Goal: Task Accomplishment & Management: Use online tool/utility

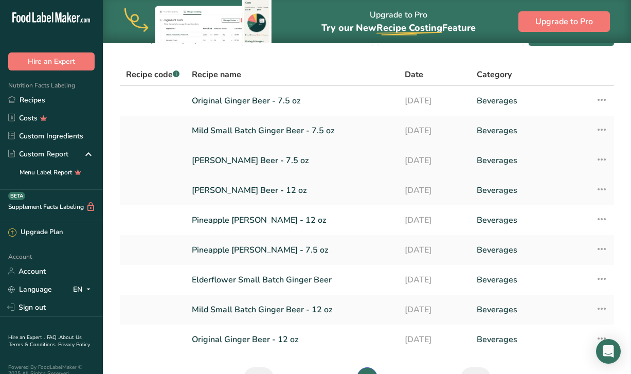
scroll to position [28, 0]
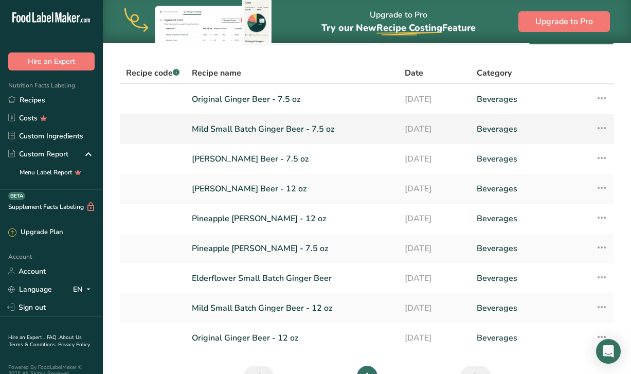
click at [271, 130] on link "Mild Small Batch Ginger Beer - 7.5 oz" at bounding box center [292, 129] width 201 height 22
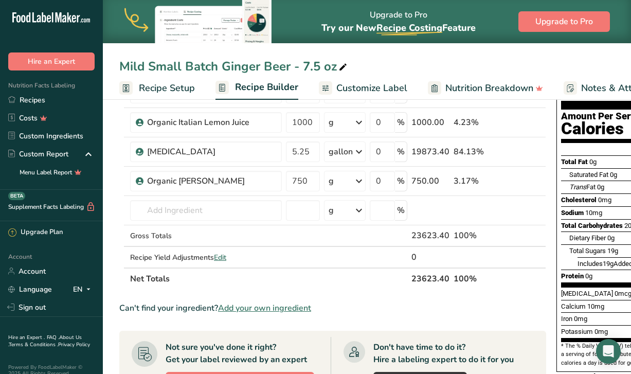
scroll to position [152, 0]
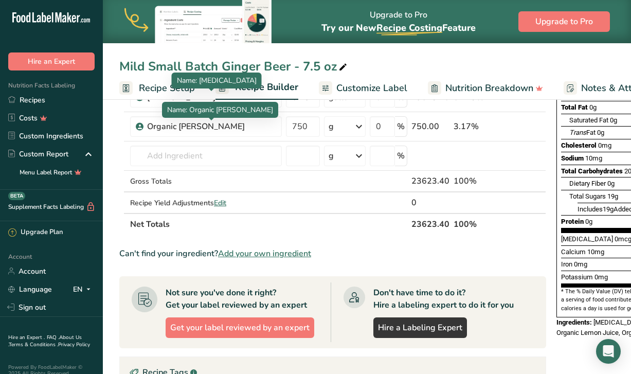
click at [167, 85] on span "Recipe Setup" at bounding box center [167, 88] width 56 height 14
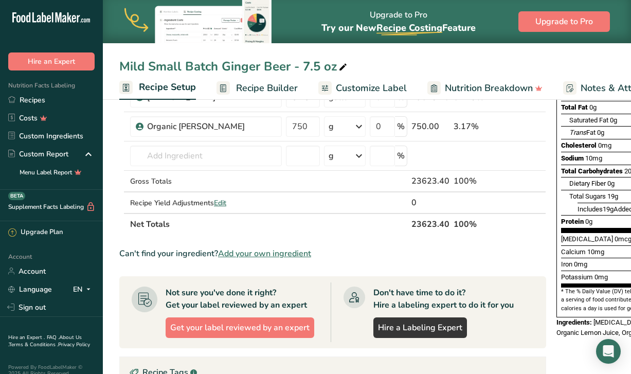
select select "18"
select select "22"
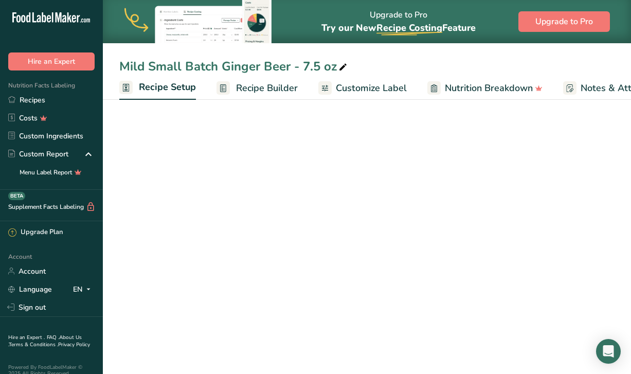
scroll to position [0, 4]
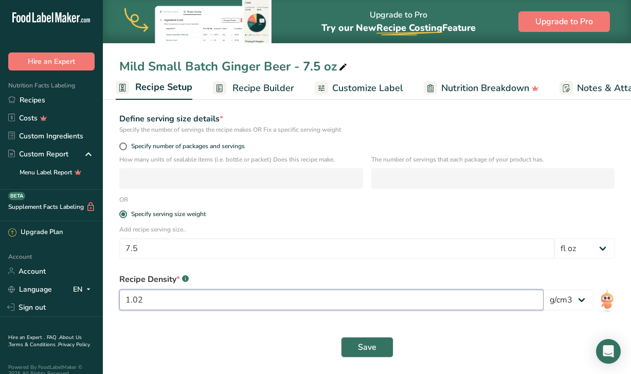
click at [203, 298] on input "1.02" at bounding box center [331, 300] width 424 height 21
type input "1"
type input "0.95"
click at [368, 354] on button "Save" at bounding box center [367, 347] width 52 height 21
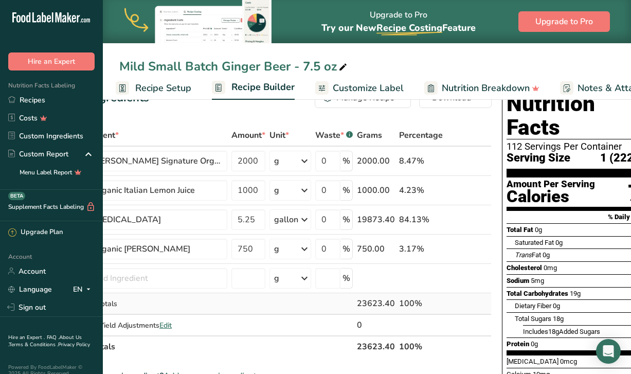
scroll to position [0, 56]
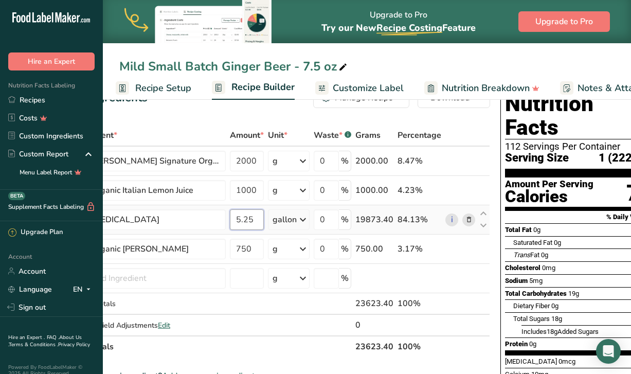
click at [259, 227] on input "5.25" at bounding box center [247, 219] width 34 height 21
type input "5"
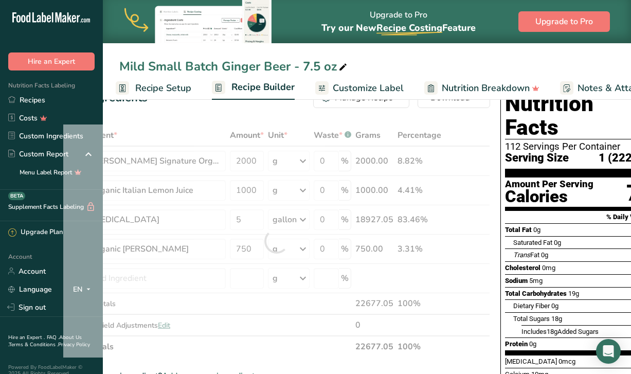
click at [305, 347] on div "Ingredient * Amount * Unit * Waste * .a-a{fill:#347362;}.b-a{fill:#fff;} Grams …" at bounding box center [276, 240] width 427 height 233
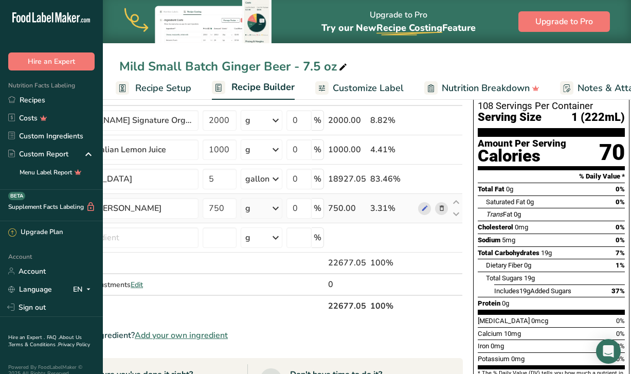
scroll to position [77, 0]
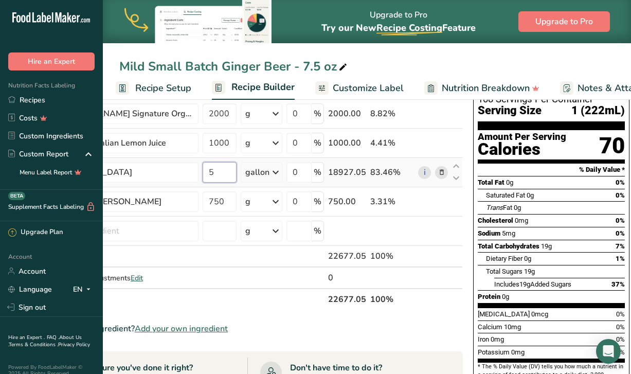
click at [230, 170] on input "5" at bounding box center [220, 172] width 34 height 21
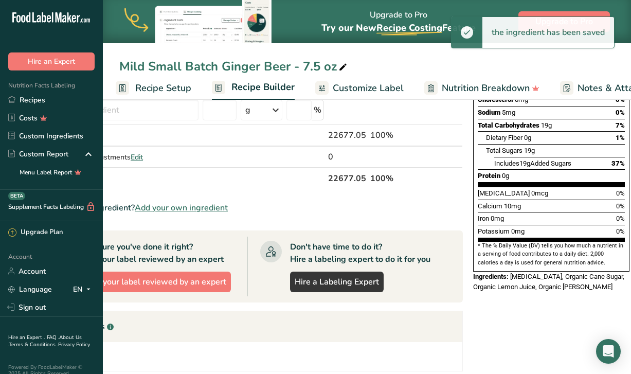
scroll to position [201, 0]
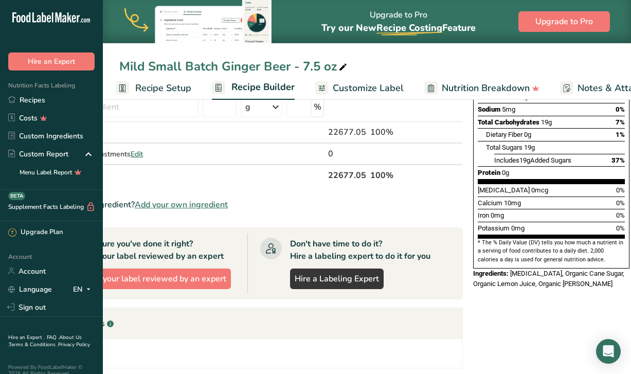
click at [355, 92] on div "Mild Small Batch Ginger Beer - 7.5 oz Recipe Setup Recipe Builder Customize Lab…" at bounding box center [284, 213] width 528 height 634
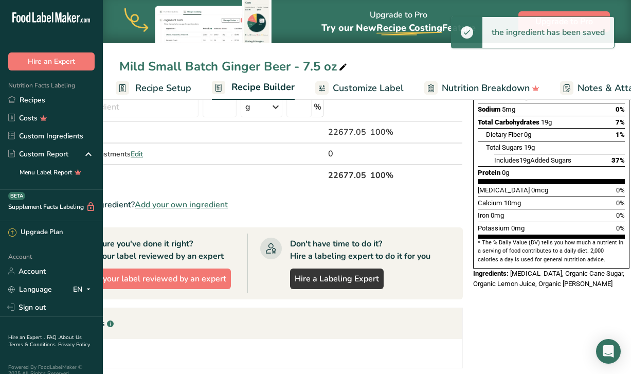
click at [361, 82] on span "Customize Label" at bounding box center [368, 88] width 71 height 14
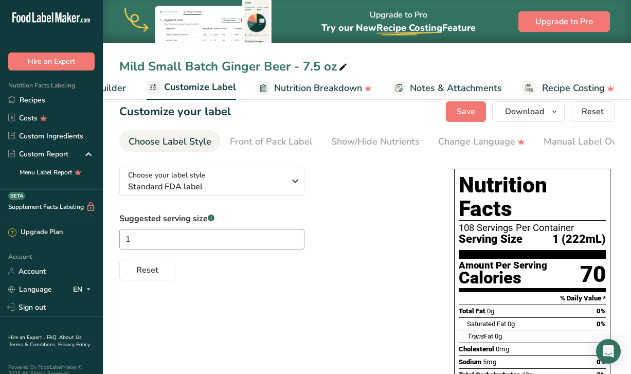
scroll to position [19, 0]
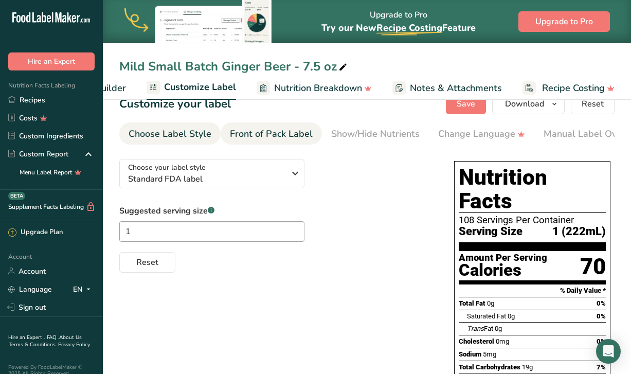
click at [297, 140] on div "Front of Pack Label" at bounding box center [271, 134] width 83 height 14
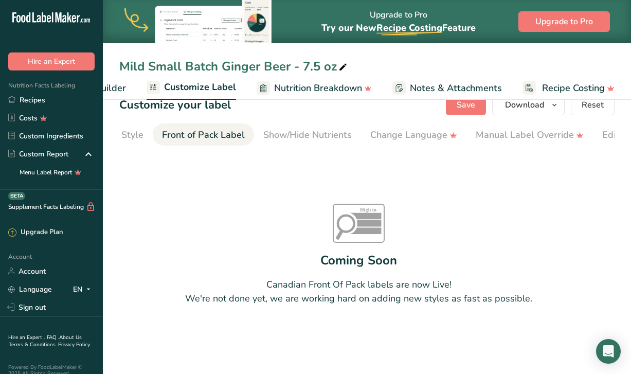
scroll to position [0, 100]
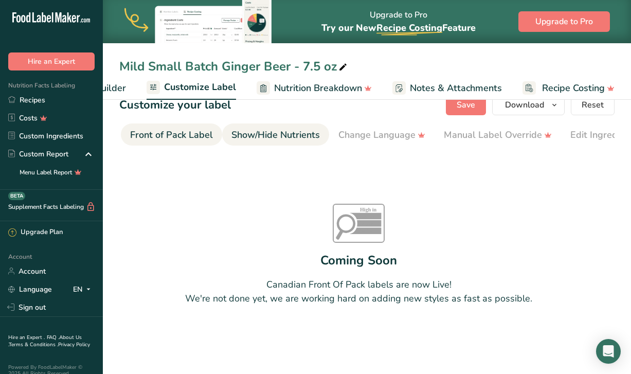
click at [302, 139] on div "Show/Hide Nutrients" at bounding box center [275, 135] width 88 height 14
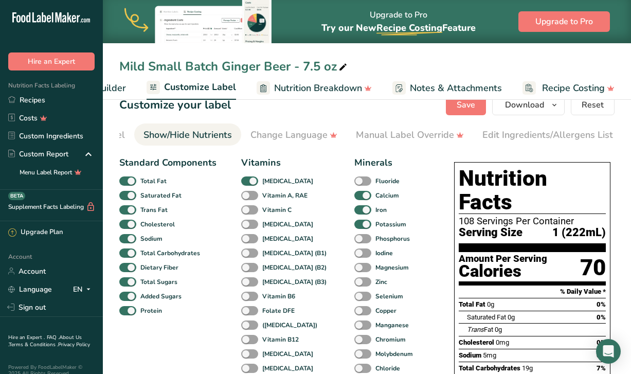
scroll to position [0, 0]
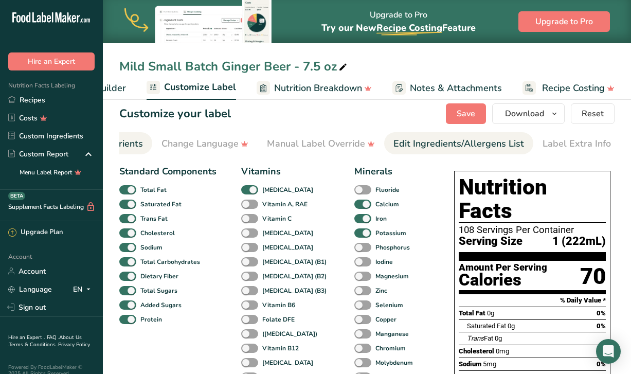
click at [459, 137] on div "Edit Ingredients/Allergens List" at bounding box center [458, 144] width 131 height 14
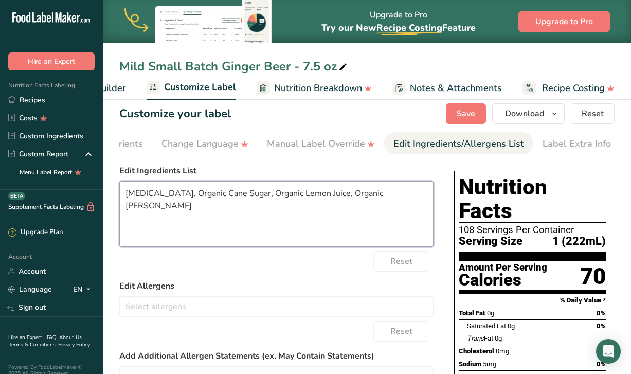
click at [419, 202] on textarea "[MEDICAL_DATA], Organic Cane Sugar, Organic Lemon Juice, Organic [PERSON_NAME]" at bounding box center [276, 214] width 314 height 66
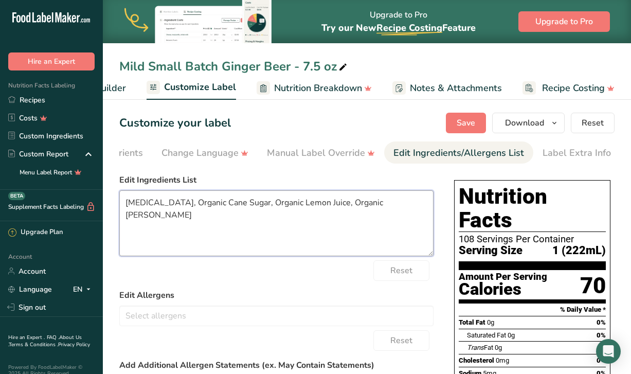
scroll to position [-1, 0]
click at [518, 124] on span "Download" at bounding box center [524, 123] width 39 height 12
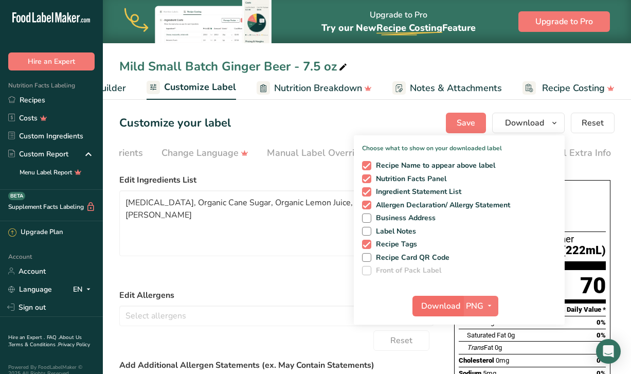
click at [426, 296] on button "Download" at bounding box center [437, 306] width 50 height 21
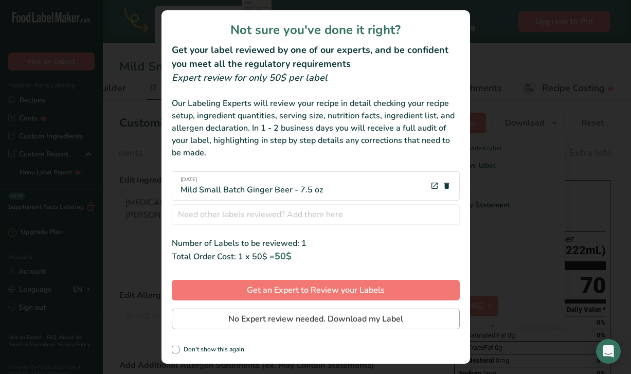
click at [258, 327] on button "No Expert review needed. Download my Label" at bounding box center [316, 319] width 288 height 21
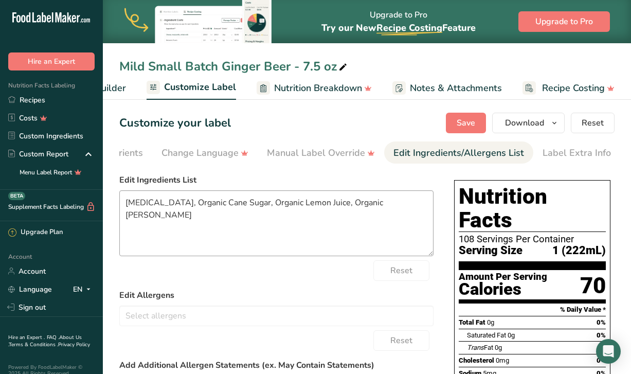
scroll to position [0, 0]
click at [543, 154] on div "Label Extra Info" at bounding box center [577, 153] width 68 height 14
